Goal: Task Accomplishment & Management: Use online tool/utility

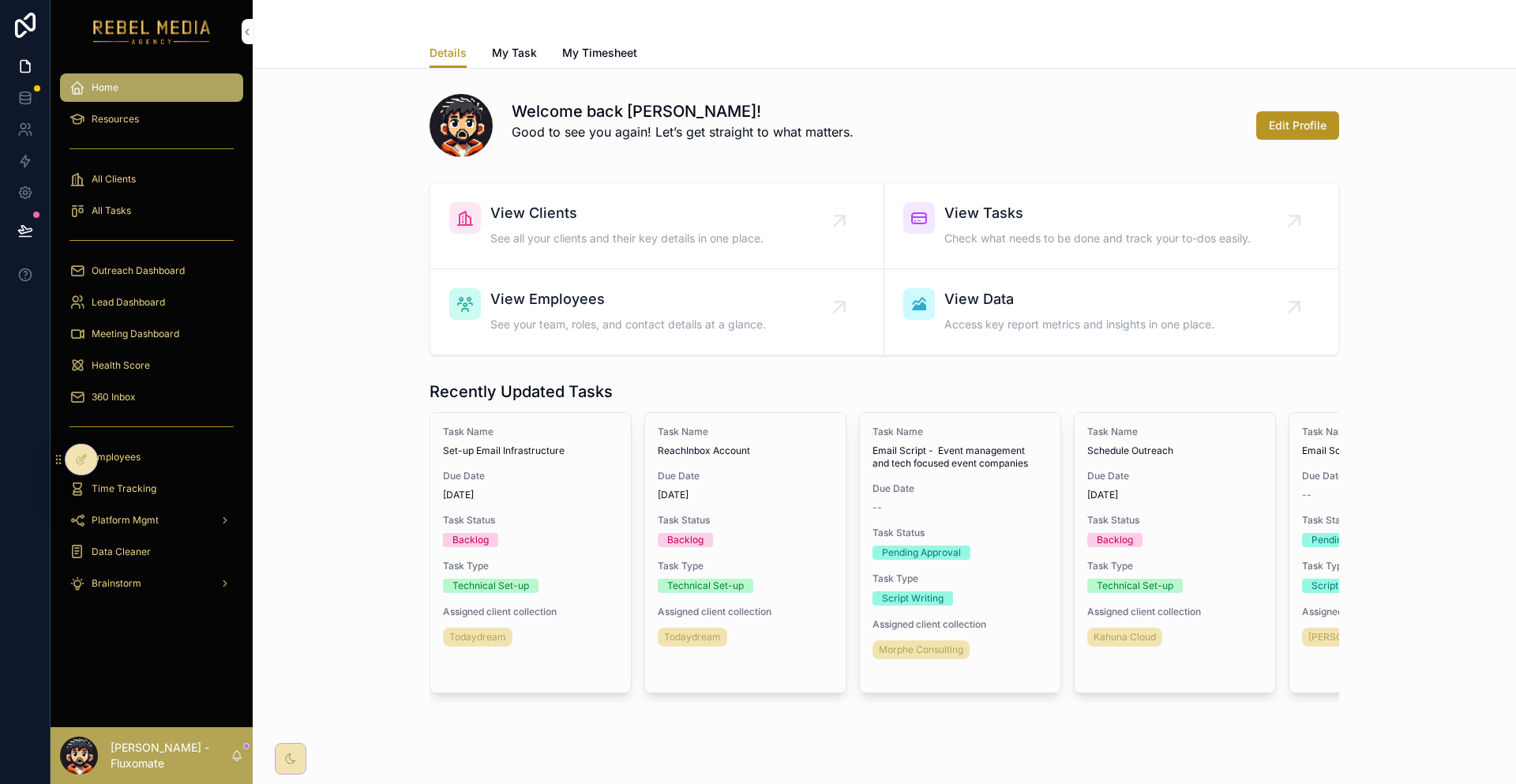
click at [134, 384] on div "360 Inbox" at bounding box center [152, 397] width 164 height 25
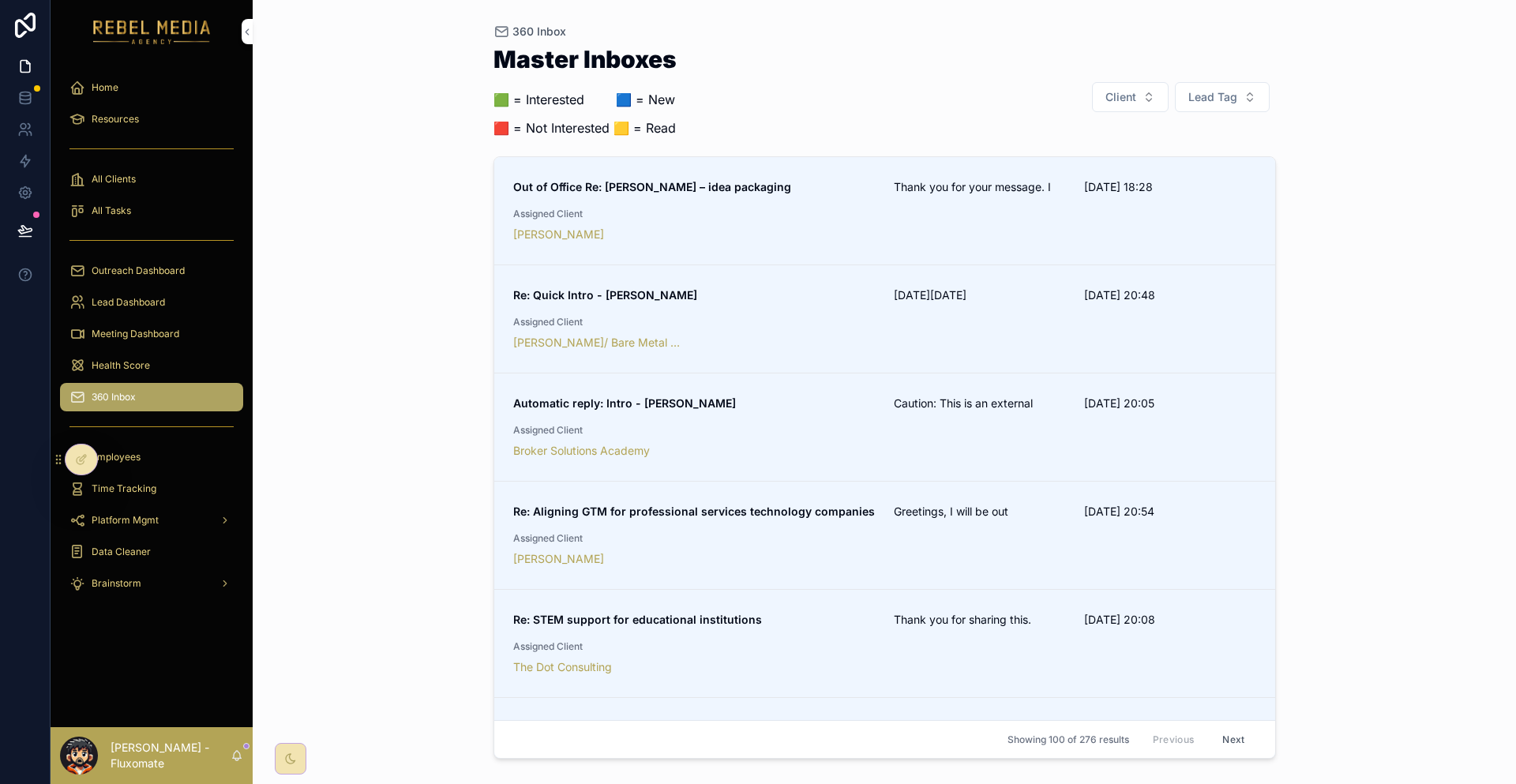
click at [670, 180] on strong "Out of Office Re: [PERSON_NAME] – idea packaging" at bounding box center [653, 187] width 278 height 13
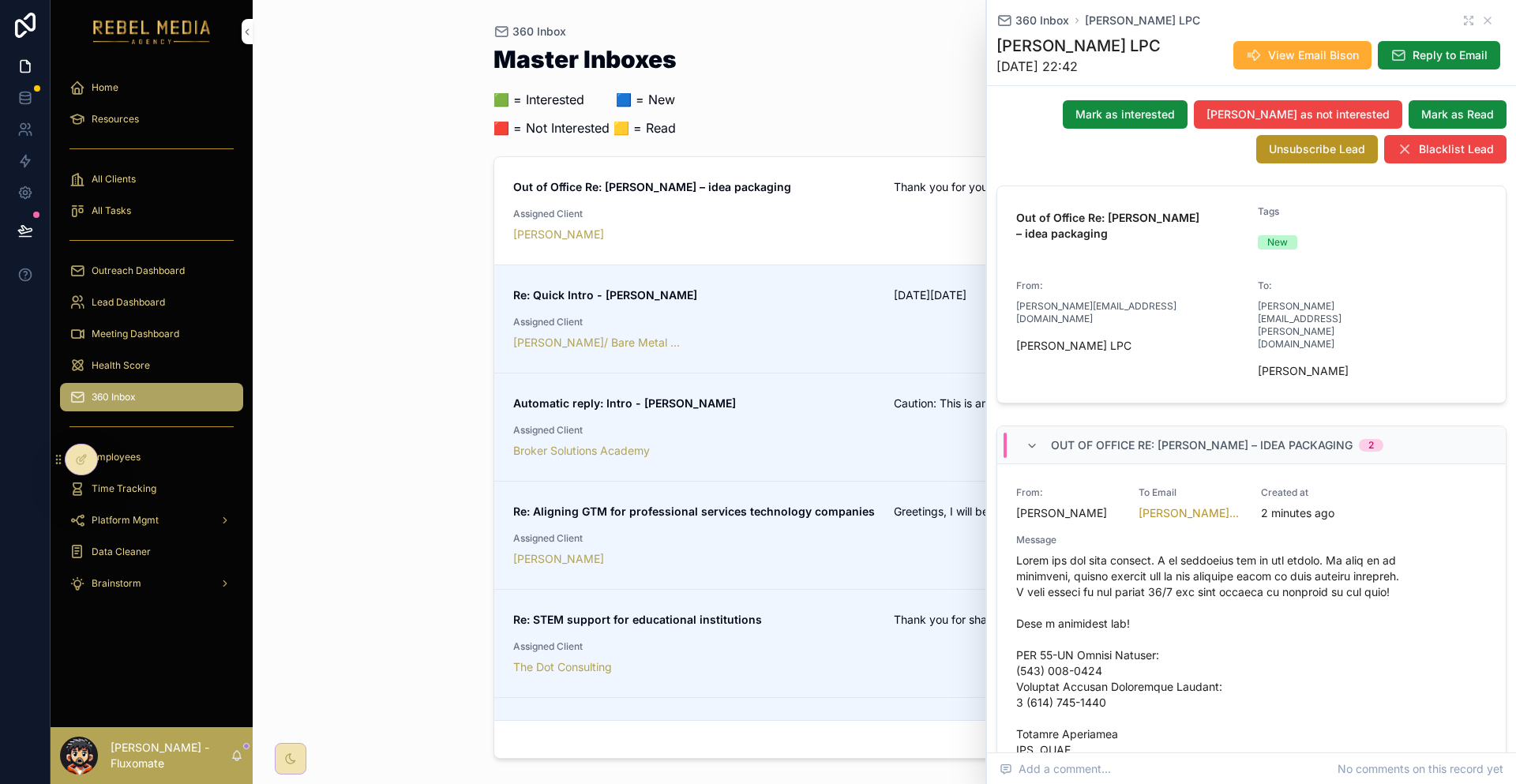
click at [308, 342] on div "360 Inbox Master Inboxes 🟩 = Interested ‎ ‎ ‎ ‎ ‎ ‎‎ ‎ 🟦 = New 🟥 = Not Interest…" at bounding box center [885, 392] width 1264 height 784
click at [1484, 14] on icon "scrollable content" at bounding box center [1488, 20] width 13 height 13
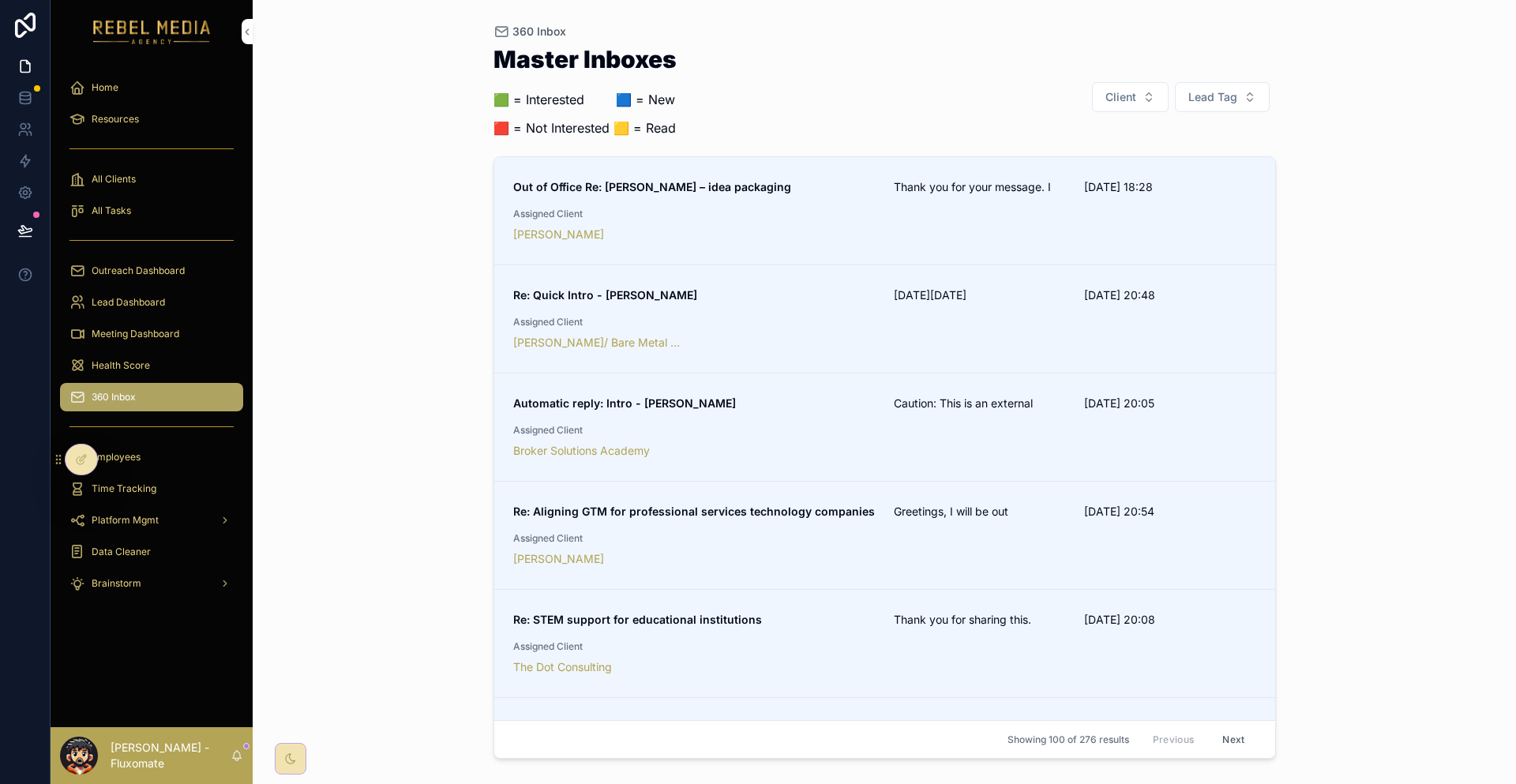
click at [993, 374] on link "Automatic reply: Intro - [PERSON_NAME]: This is an external [DATE] 20:05 Assign…" at bounding box center [885, 427] width 781 height 108
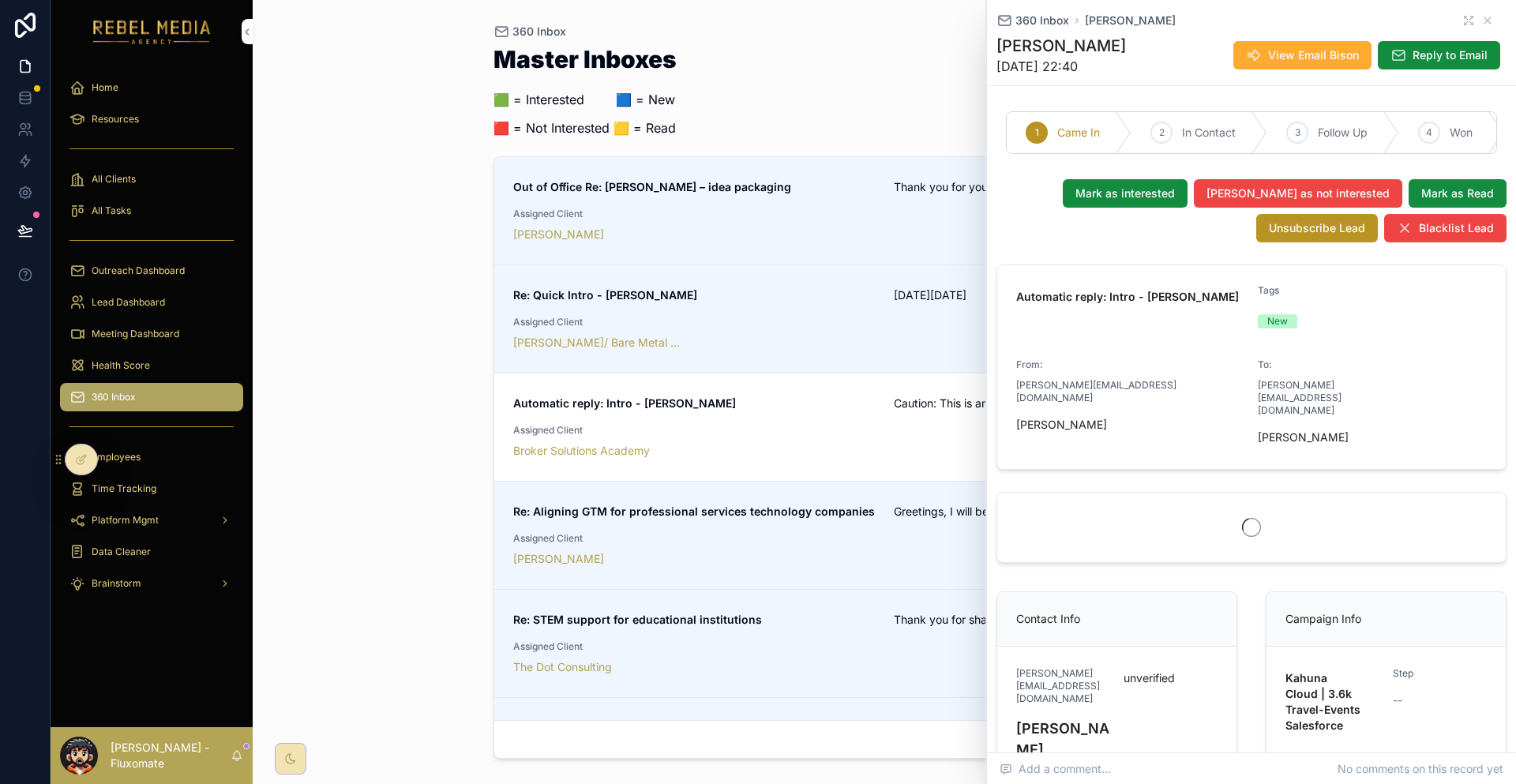
drag, startPoint x: 992, startPoint y: 193, endPoint x: 979, endPoint y: 193, distance: 13.0
click at [979, 193] on div "Out of Office Re: [PERSON_NAME] – idea packaging Thank you for your message. I …" at bounding box center [885, 210] width 743 height 63
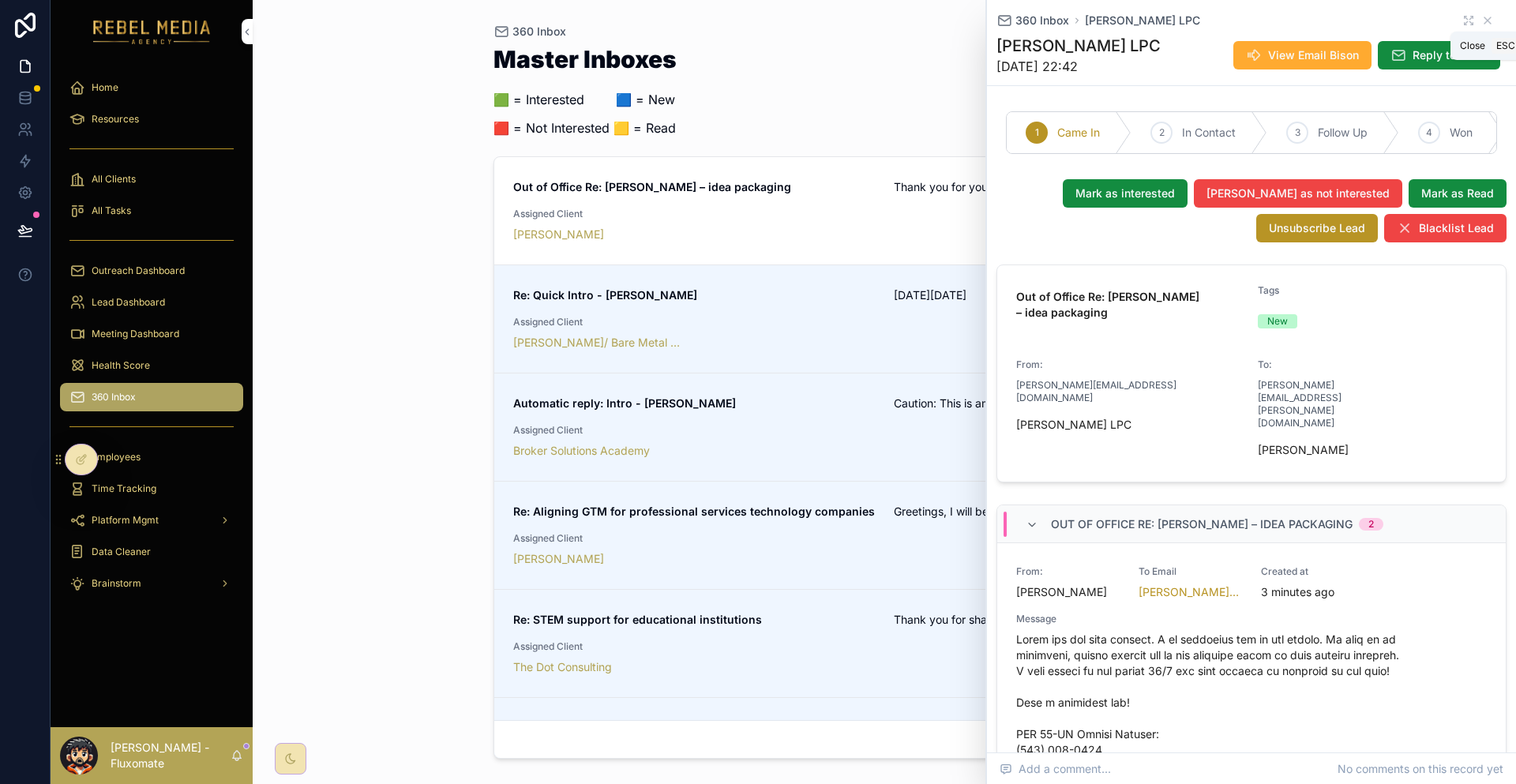
click at [1483, 18] on icon "scrollable content" at bounding box center [1488, 20] width 13 height 13
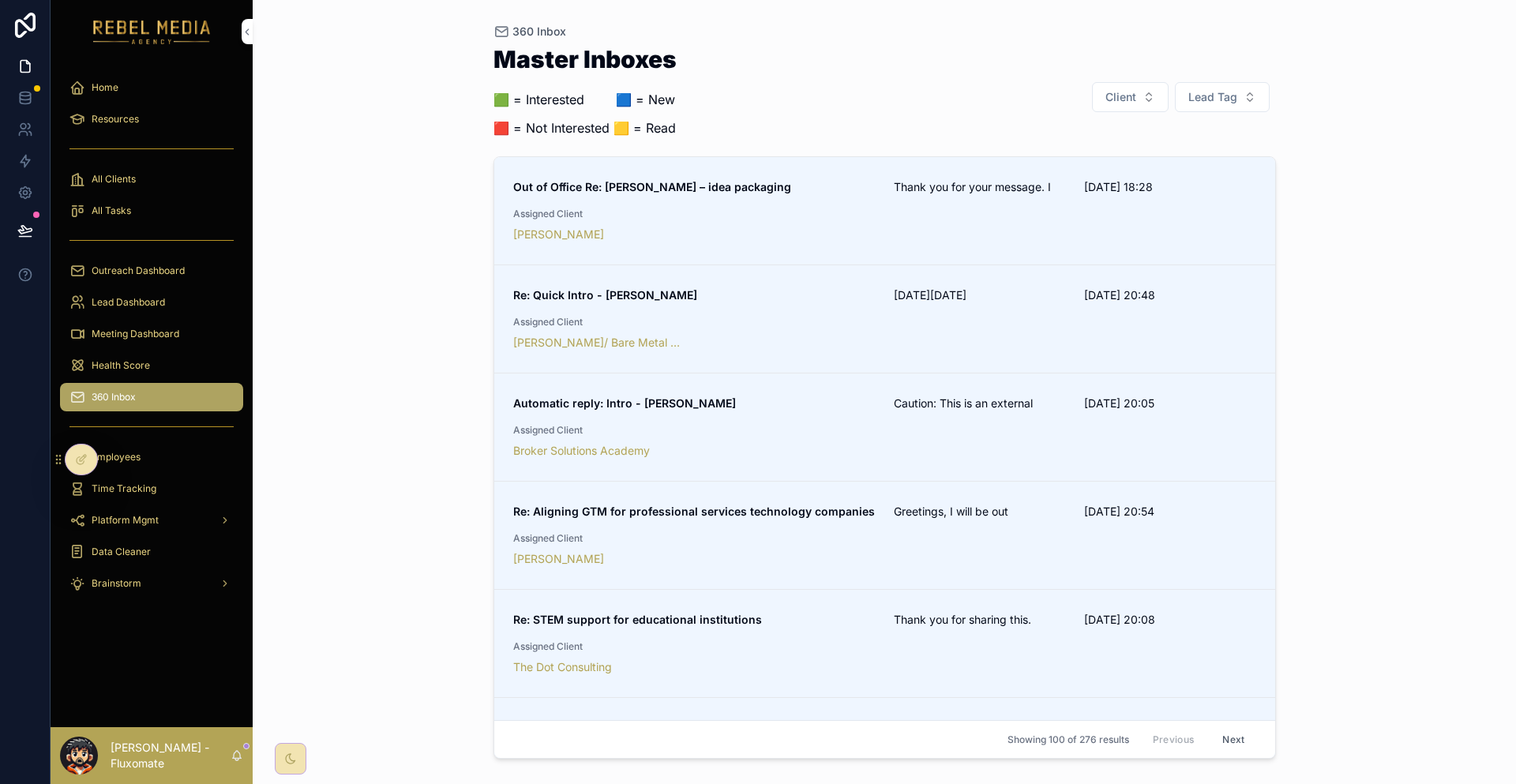
click at [980, 482] on link "Re: Aligning GTM for professional services technology companies Greetings, I wi…" at bounding box center [885, 535] width 781 height 108
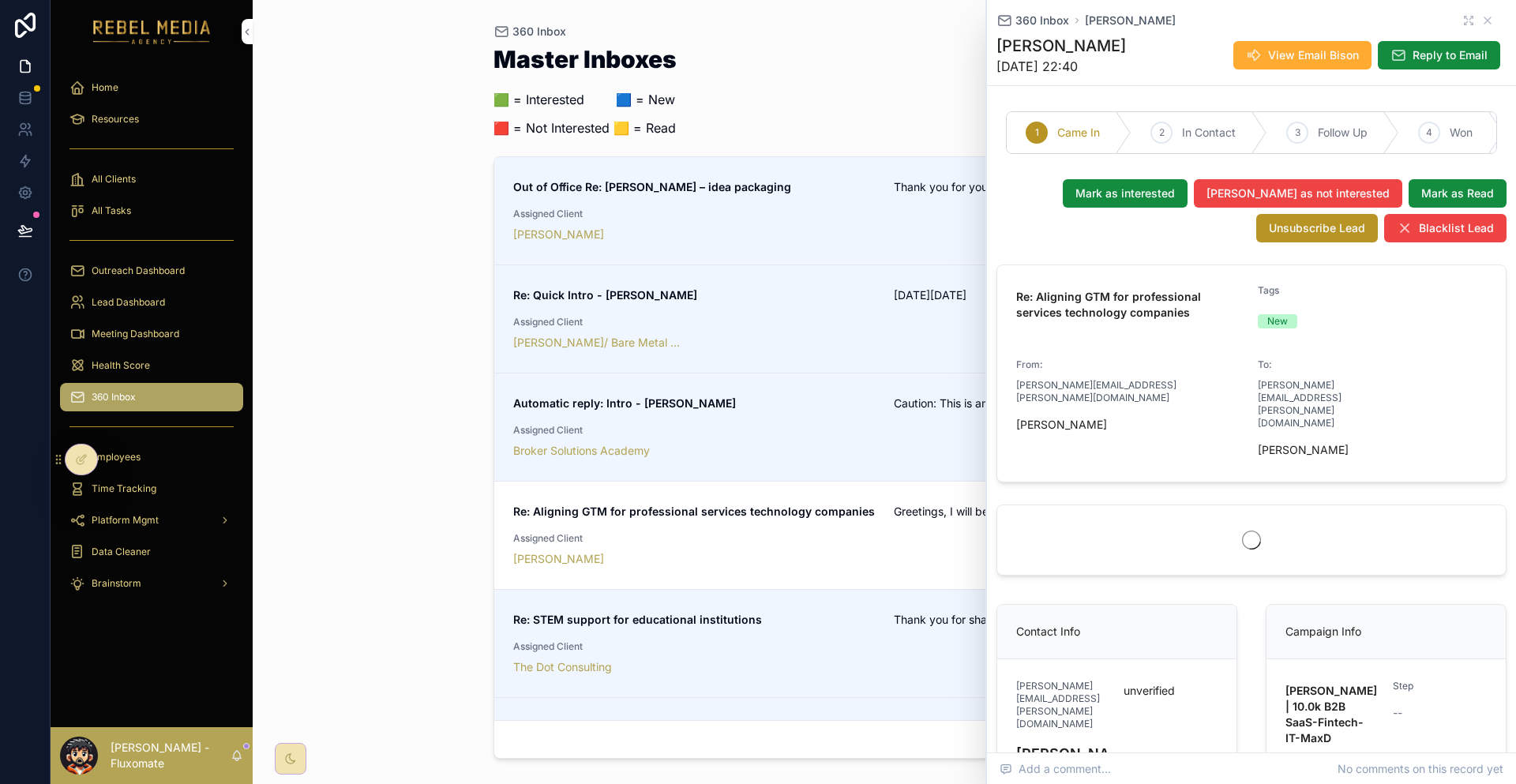
click at [992, 227] on link "Out of Office Re: [PERSON_NAME] – idea packaging Thank you for your message. I …" at bounding box center [885, 211] width 781 height 108
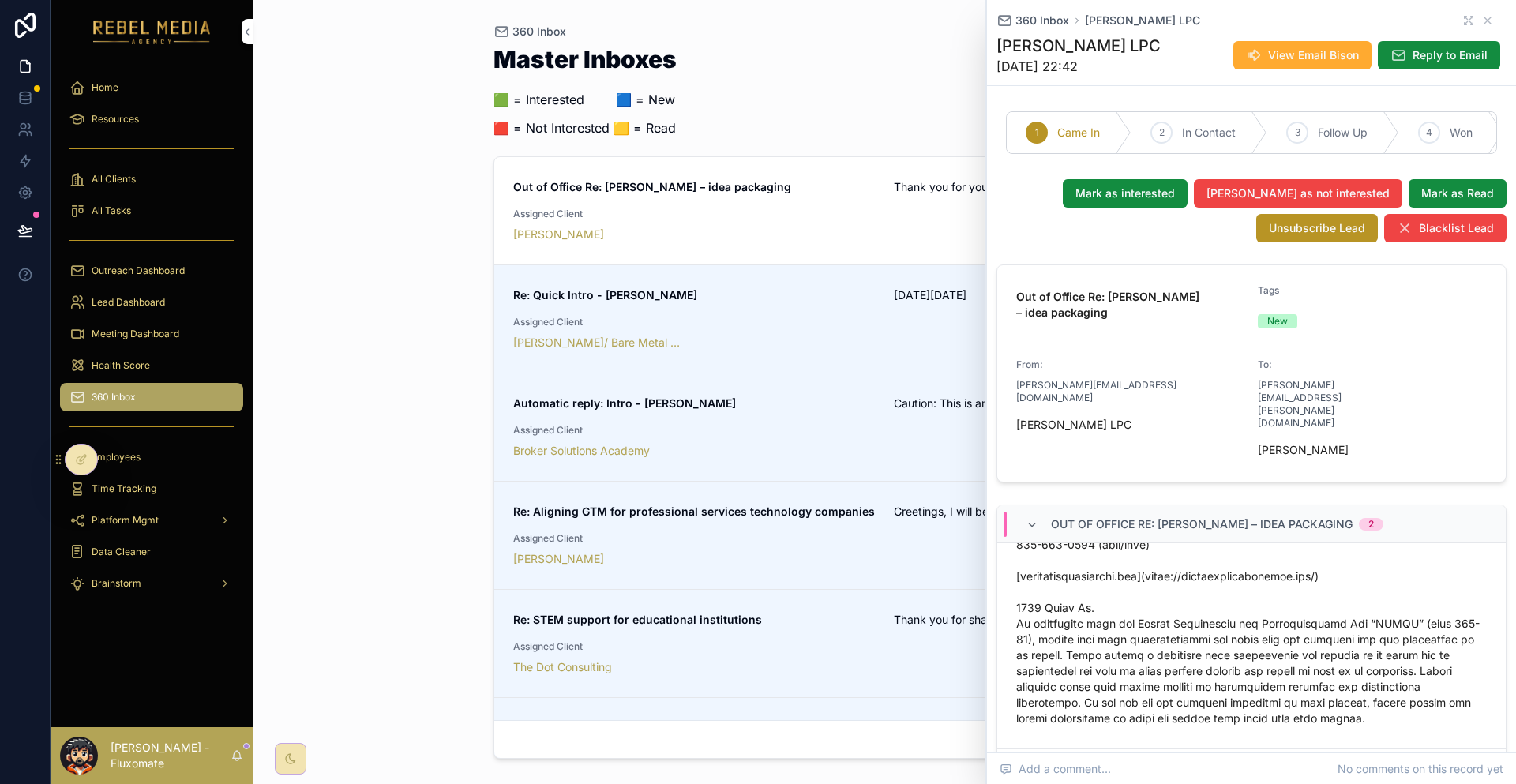
scroll to position [359, 0]
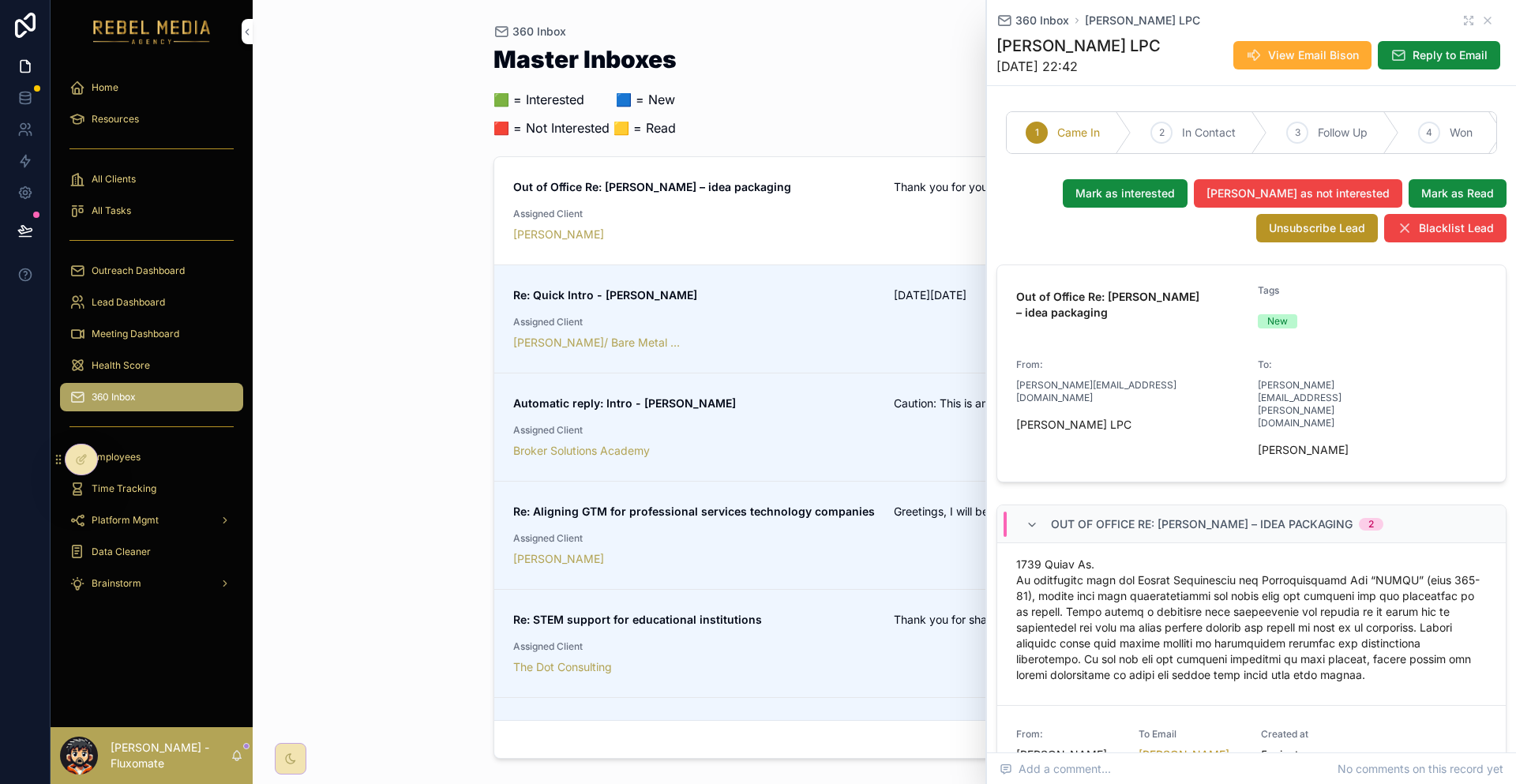
click at [149, 353] on div "Health Score" at bounding box center [152, 365] width 164 height 25
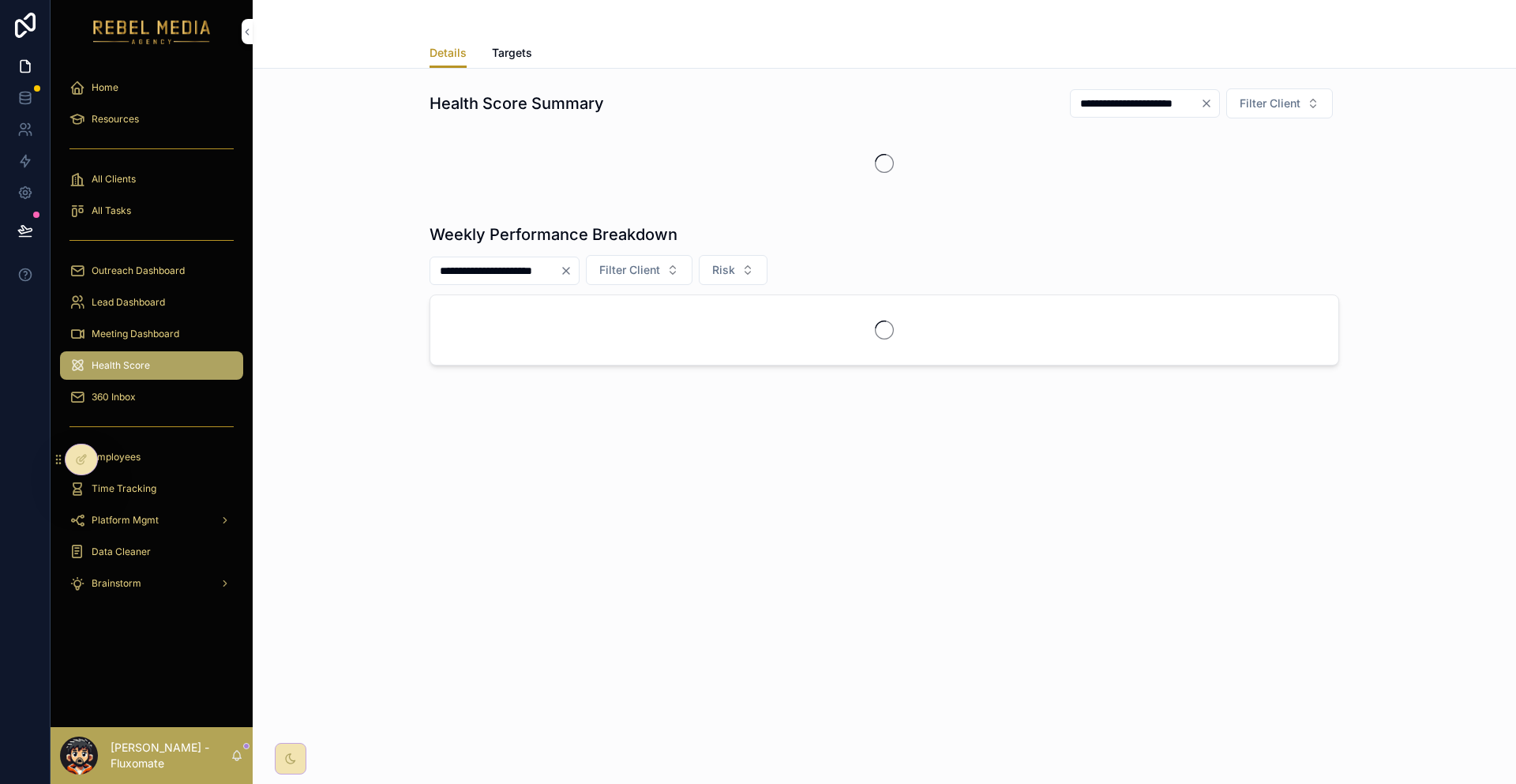
click at [145, 384] on div "360 Inbox" at bounding box center [152, 397] width 164 height 25
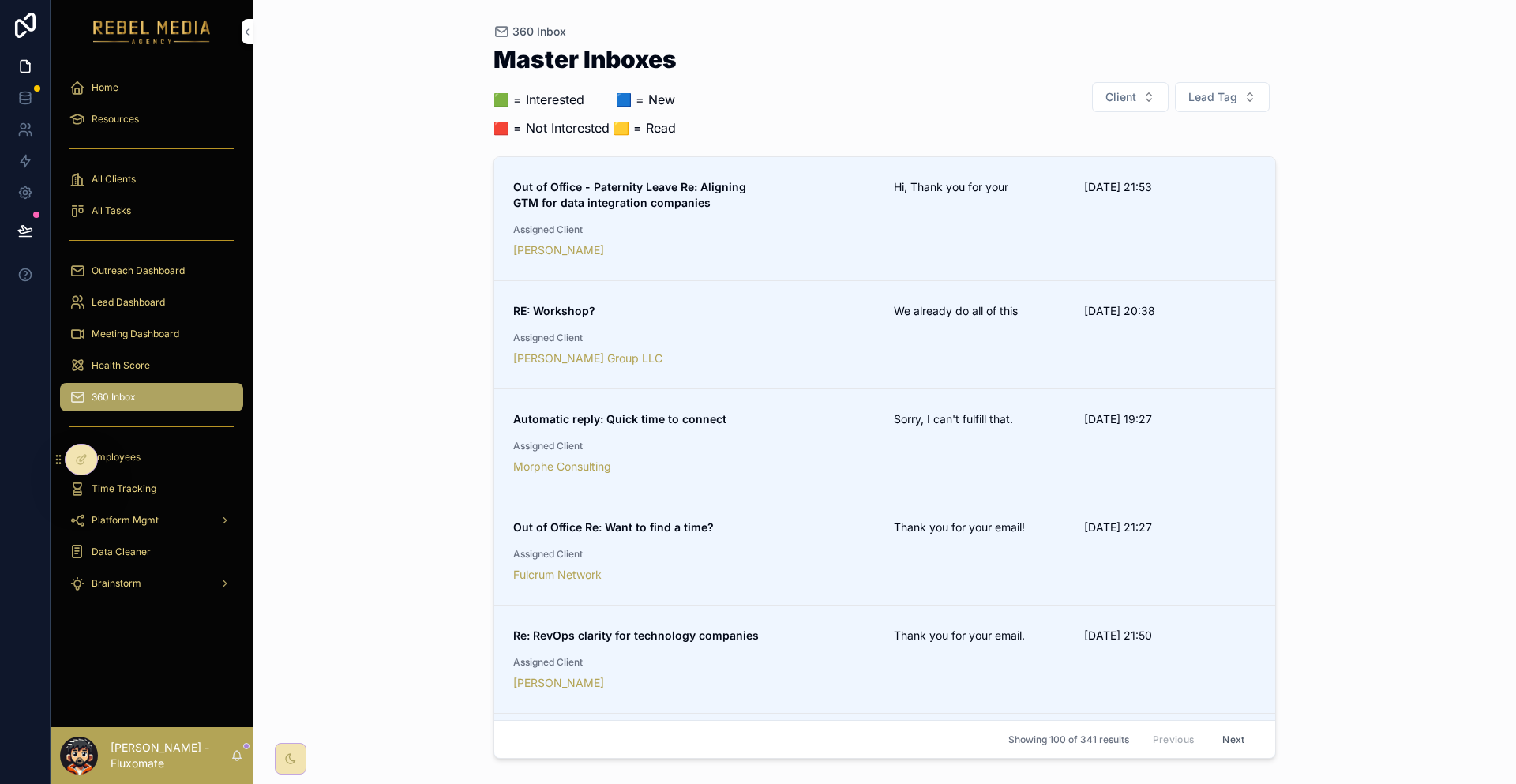
click at [758, 199] on div "Out of Office - Paternity Leave Re: Aligning GTM for data integration companies…" at bounding box center [885, 219] width 743 height 79
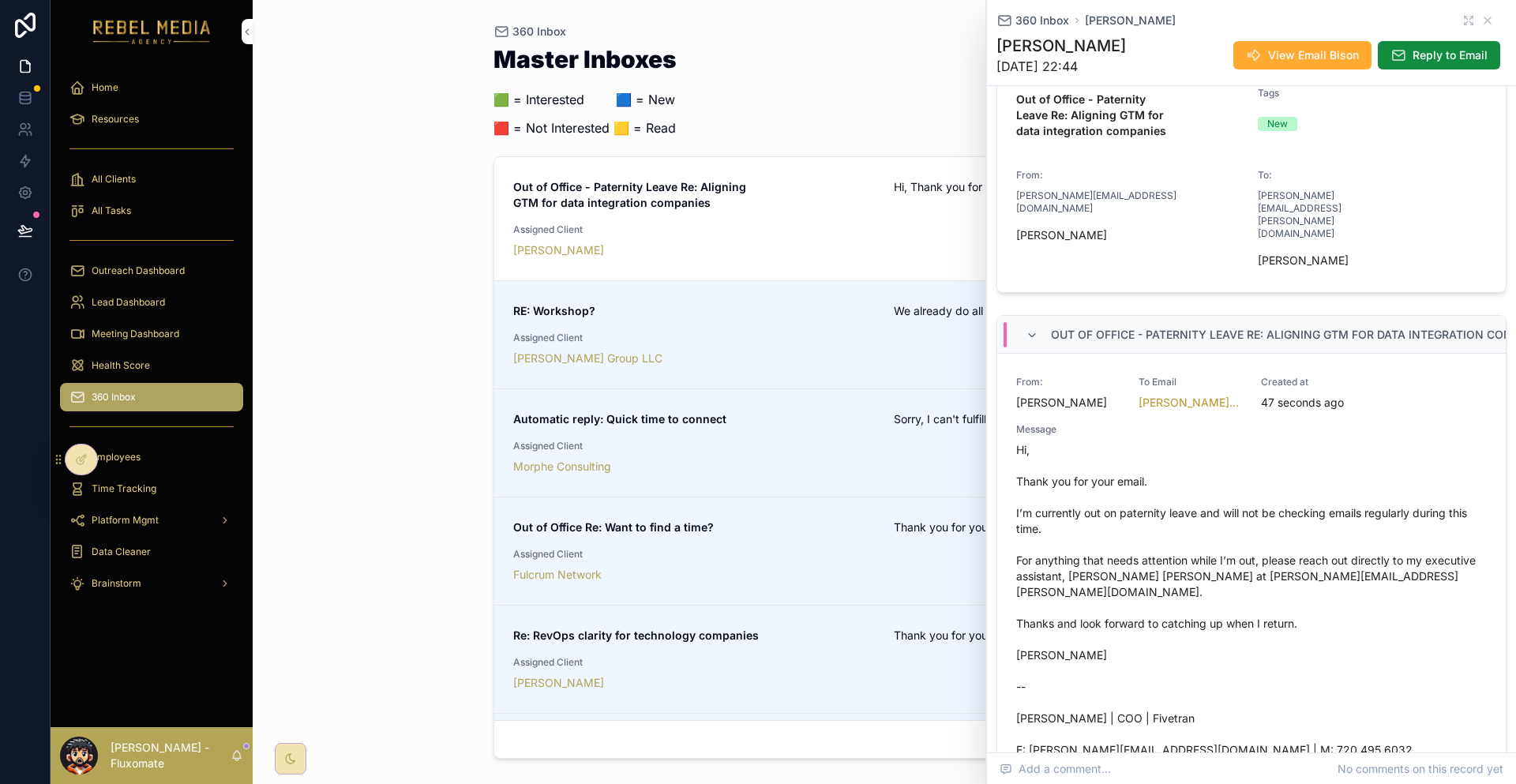
scroll to position [237, 0]
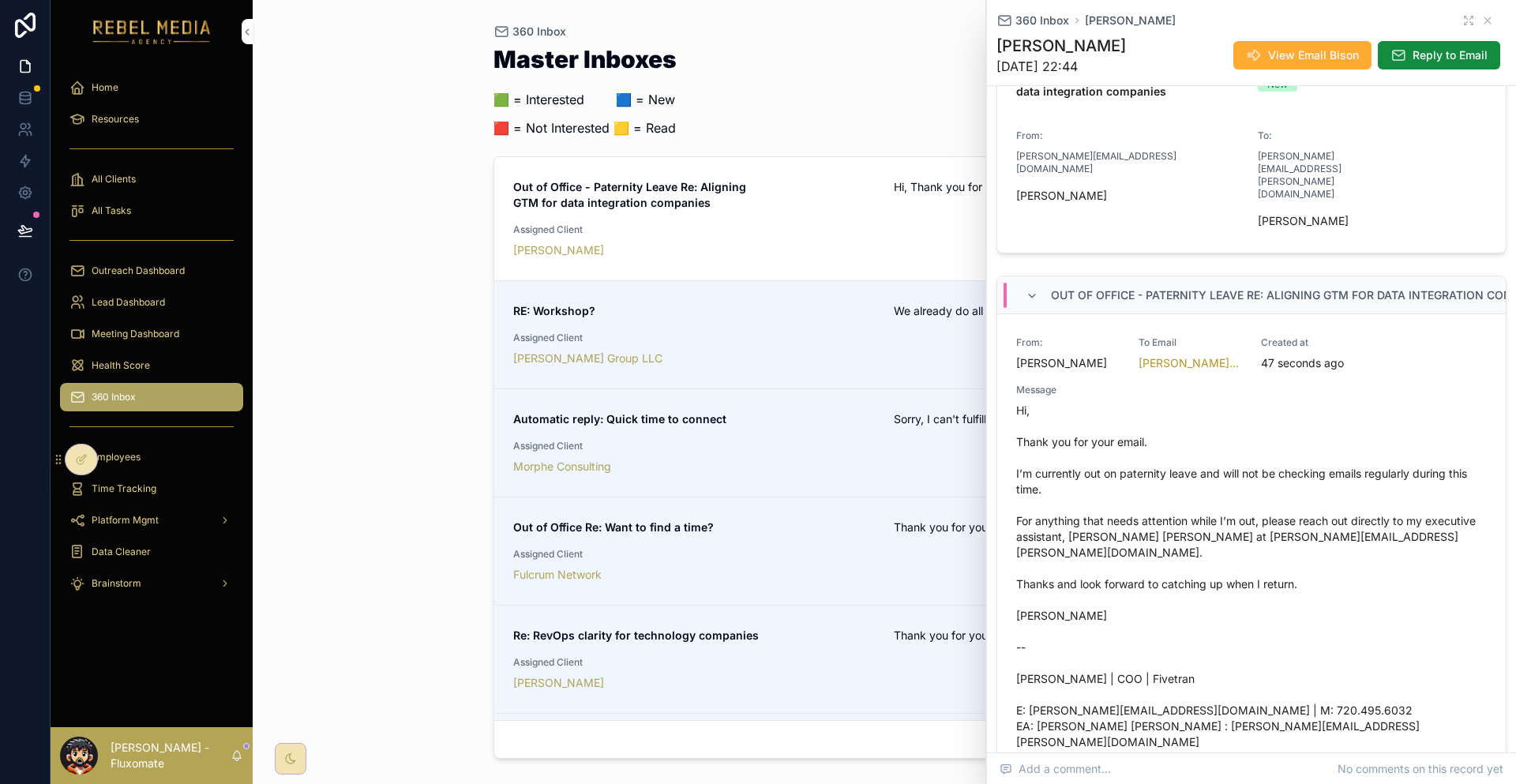
click at [748, 303] on div "RE: Workshop? We already do all of this [DATE] 20:38 Assigned Client [PERSON_NA…" at bounding box center [885, 334] width 743 height 63
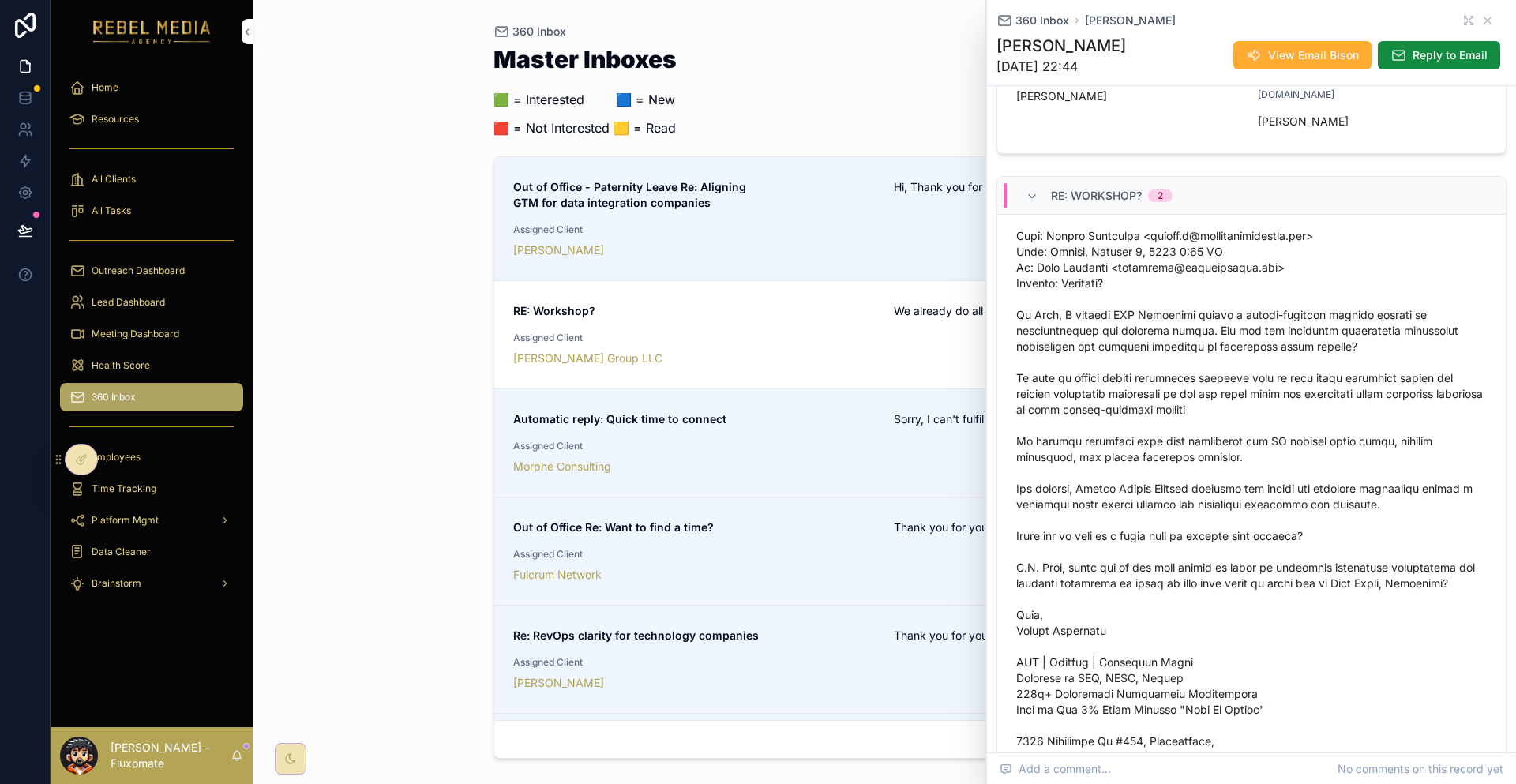
scroll to position [395, 0]
